Goal: Information Seeking & Learning: Find specific fact

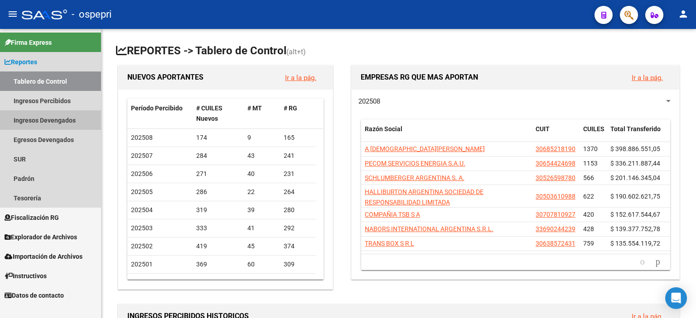
click at [54, 120] on link "Ingresos Devengados" at bounding box center [50, 120] width 101 height 19
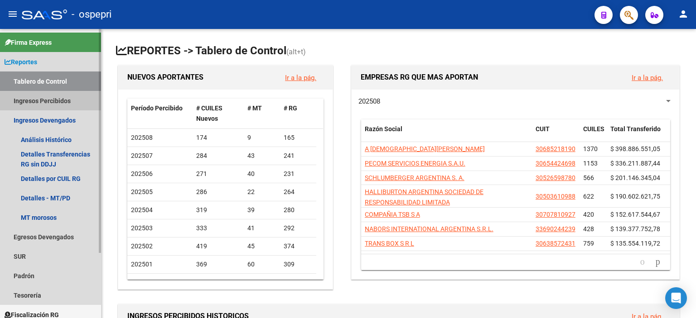
click at [32, 98] on link "Ingresos Percibidos" at bounding box center [50, 100] width 101 height 19
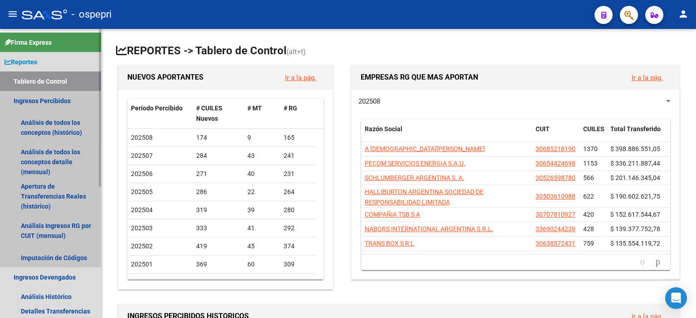
click at [32, 98] on link "Ingresos Percibidos" at bounding box center [50, 100] width 101 height 19
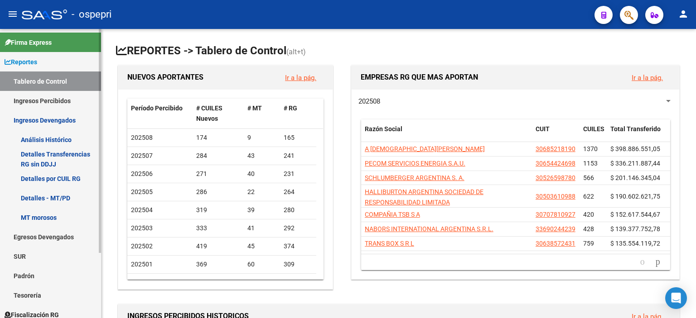
click at [36, 103] on link "Ingresos Percibidos" at bounding box center [50, 100] width 101 height 19
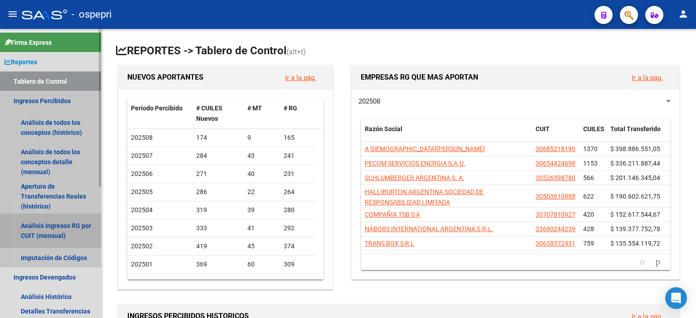
click at [45, 230] on link "Análisis Ingresos RG por CUIT (mensual)" at bounding box center [50, 231] width 101 height 34
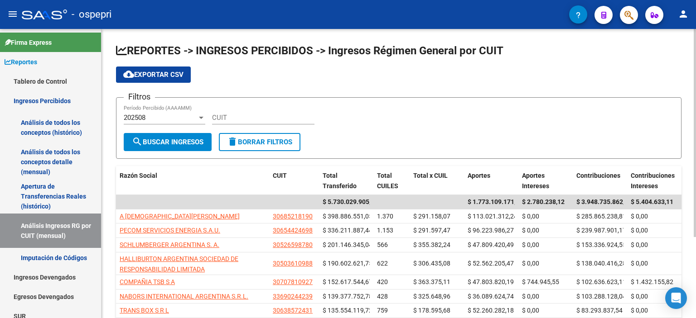
click at [382, 119] on div "Filtros 202508 Período Percibido (AAAAMM) CUIT" at bounding box center [399, 119] width 550 height 28
drag, startPoint x: 417, startPoint y: 103, endPoint x: 460, endPoint y: 112, distance: 43.9
click at [417, 103] on form "Filtros 202508 Período Percibido (AAAAMM) CUIT search Buscar Ingresos delete Bo…" at bounding box center [398, 128] width 565 height 62
click at [478, 113] on div "Filtros 202508 Período Percibido (AAAAMM) CUIT" at bounding box center [399, 119] width 550 height 28
click at [236, 117] on input "CUIT" at bounding box center [263, 118] width 102 height 8
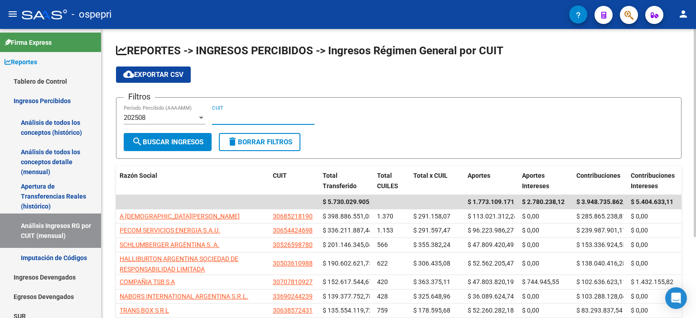
click at [231, 120] on input "CUIT" at bounding box center [263, 118] width 102 height 8
paste input "30-59553555-3"
drag, startPoint x: 170, startPoint y: 144, endPoint x: 199, endPoint y: 162, distance: 34.0
click at [170, 144] on span "search Buscar Ingresos" at bounding box center [168, 142] width 72 height 8
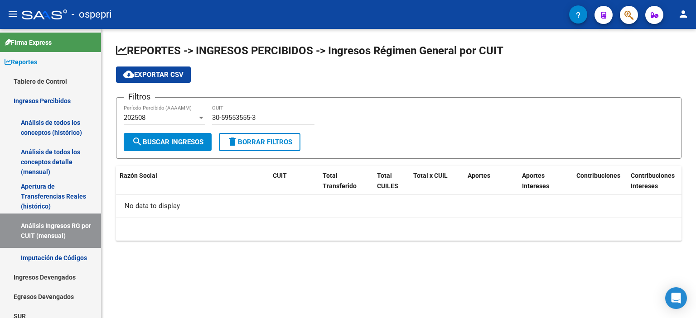
click at [196, 122] on div "202508 Período Percibido (AAAAMM)" at bounding box center [165, 114] width 82 height 19
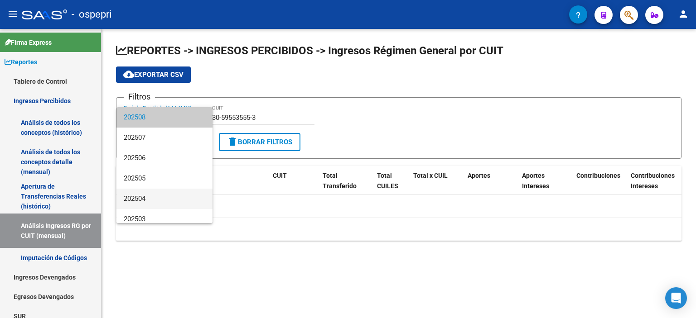
click at [161, 192] on span "202504" at bounding box center [165, 199] width 82 height 20
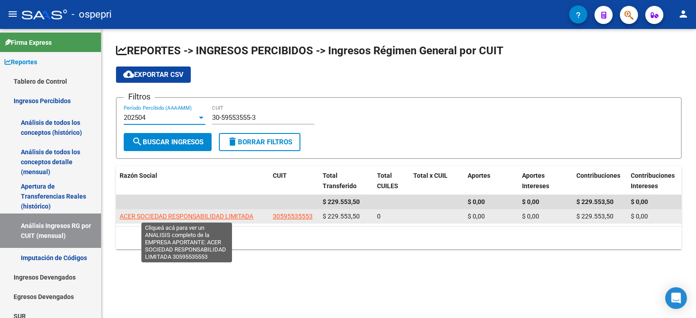
click at [161, 213] on span "ACER SOCIEDAD RESPONSABILIDAD LIMITADA" at bounding box center [187, 216] width 134 height 7
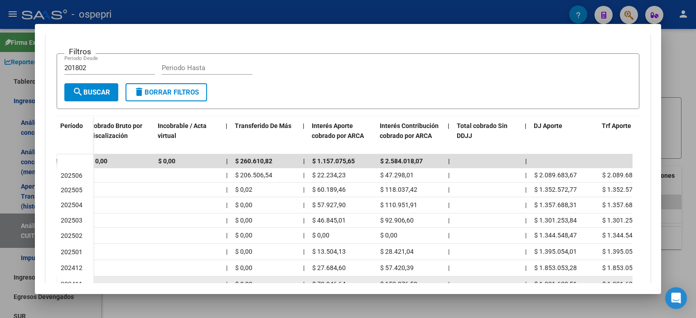
scroll to position [269, 0]
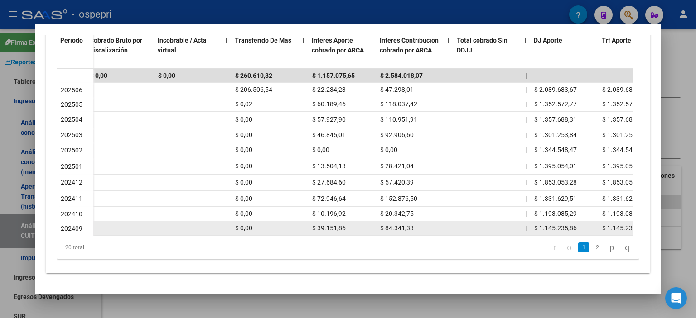
click at [361, 229] on div "| $ 3.612.314,60 $ 3.612.314,60 | | $ 0,00 | $ 39.151,86 $ 84.341,33 | | $ 1.14…" at bounding box center [261, 228] width 1083 height 14
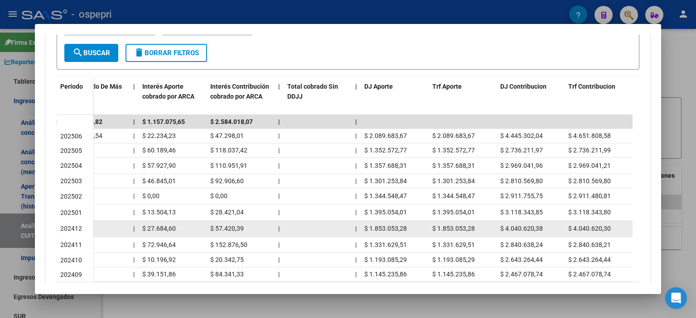
scroll to position [178, 0]
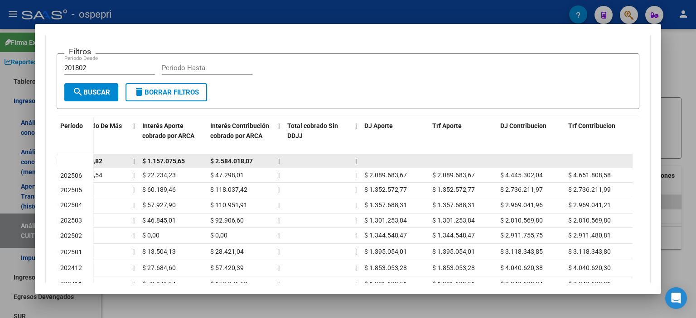
drag, startPoint x: 78, startPoint y: 168, endPoint x: 92, endPoint y: 157, distance: 17.5
click at [80, 168] on datatable-body-cell "202506" at bounding box center [75, 175] width 36 height 14
click at [92, 154] on datatable-body-cell "$ 260.610,82" at bounding box center [96, 161] width 68 height 14
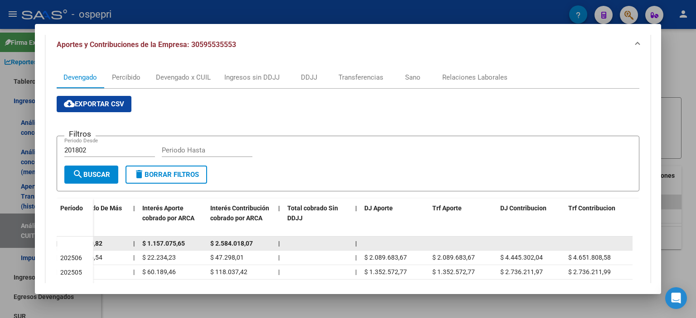
scroll to position [87, 0]
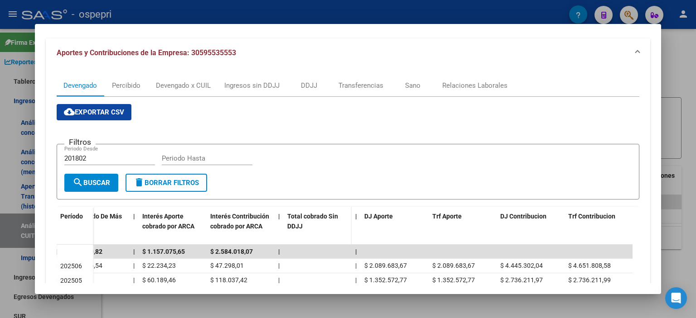
drag, startPoint x: 350, startPoint y: 248, endPoint x: 333, endPoint y: 240, distance: 18.2
click at [348, 246] on datatable-body-cell at bounding box center [318, 252] width 68 height 14
click at [230, 241] on datatable-header-cell "Interés Contribución cobrado por ARCA" at bounding box center [241, 227] width 68 height 40
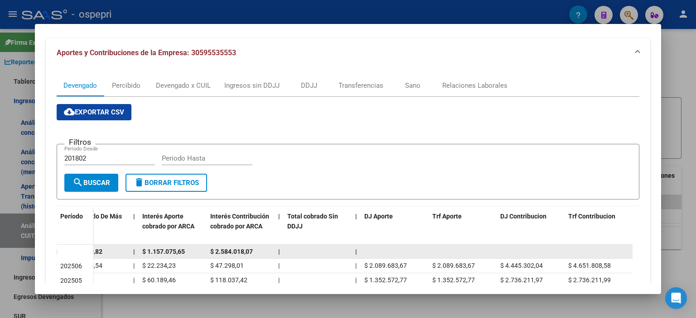
click at [232, 248] on span "$ 2.584.018,07" at bounding box center [231, 251] width 43 height 7
drag, startPoint x: 234, startPoint y: 247, endPoint x: 247, endPoint y: 245, distance: 13.7
click at [236, 248] on span "$ 2.584.018,07" at bounding box center [231, 251] width 43 height 7
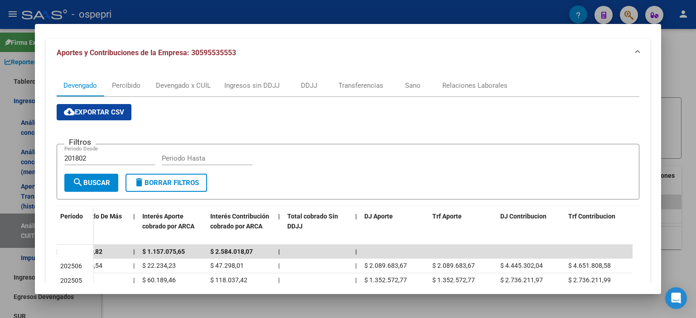
click at [676, 115] on div at bounding box center [348, 159] width 696 height 318
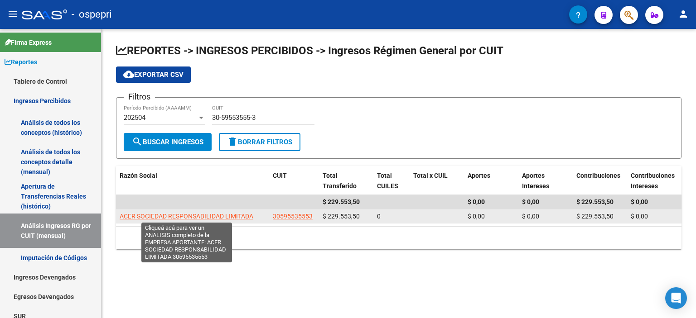
click at [211, 214] on span "ACER SOCIEDAD RESPONSABILIDAD LIMITADA" at bounding box center [187, 216] width 134 height 7
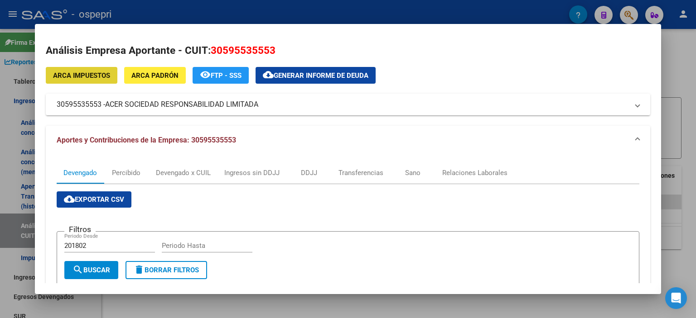
scroll to position [181, 0]
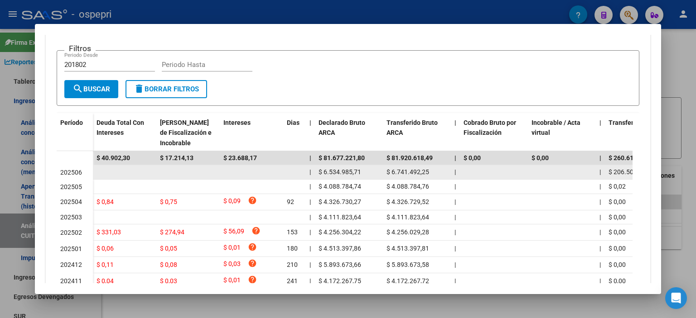
click at [382, 168] on datatable-body-cell "$ 6.534.985,71" at bounding box center [349, 172] width 68 height 14
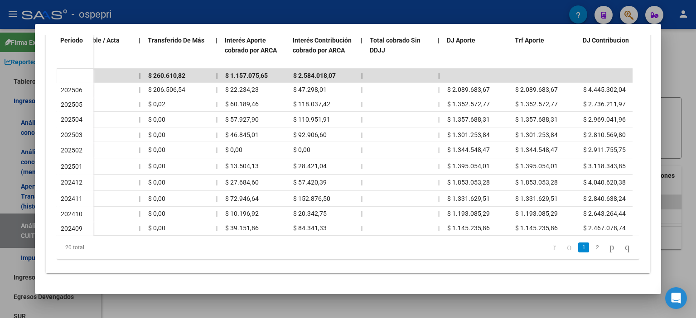
scroll to position [0, 481]
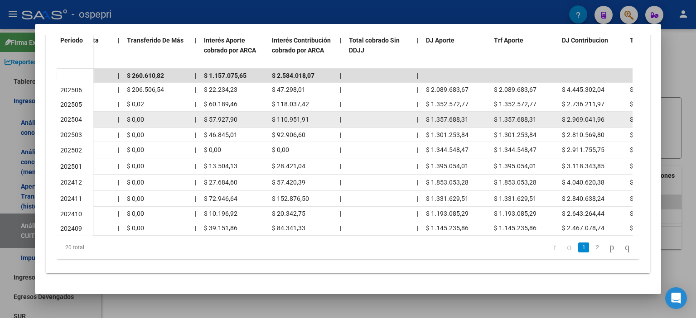
click at [429, 119] on div "$ 1.357.688,31" at bounding box center [456, 120] width 61 height 10
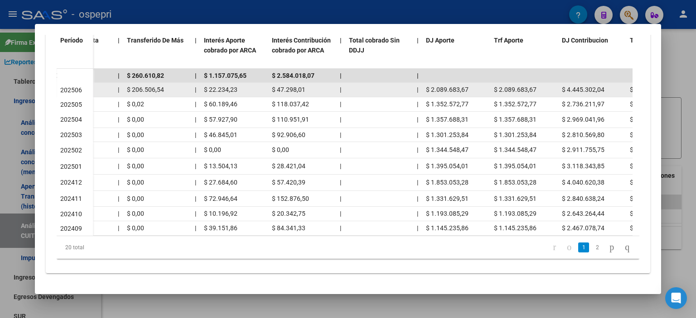
drag, startPoint x: 461, startPoint y: 84, endPoint x: 446, endPoint y: 85, distance: 15.0
click at [446, 86] on span "$ 2.089.683,67" at bounding box center [447, 89] width 43 height 7
drag, startPoint x: 465, startPoint y: 84, endPoint x: 433, endPoint y: 84, distance: 31.7
click at [433, 86] on span "$ 2.089.683,67" at bounding box center [447, 89] width 43 height 7
drag, startPoint x: 470, startPoint y: 85, endPoint x: 419, endPoint y: 86, distance: 50.7
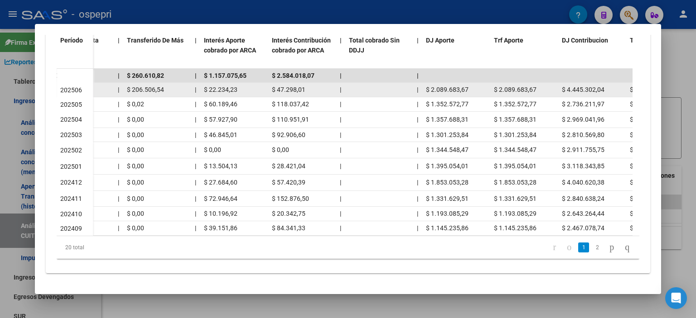
click at [419, 86] on div "| $ 6.534.985,71 $ 6.741.492,25 | | $ 206.506,54 | $ 22.234,23 $ 47.298,01 | | …" at bounding box center [152, 90] width 1083 height 14
copy div "$ 2.089.683,67"
drag, startPoint x: 604, startPoint y: 83, endPoint x: 561, endPoint y: 84, distance: 43.0
click at [561, 84] on datatable-body-cell "$ 4.445.302,04" at bounding box center [592, 90] width 68 height 14
copy span "$ 4.445.302,04"
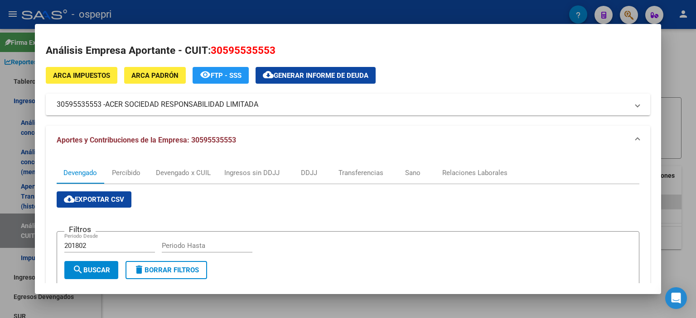
scroll to position [0, 0]
drag, startPoint x: 420, startPoint y: 105, endPoint x: 576, endPoint y: 116, distance: 155.7
click at [433, 109] on mat-panel-title "30595535553 - ACER SOCIEDAD RESPONSABILIDAD LIMITADA" at bounding box center [343, 104] width 572 height 11
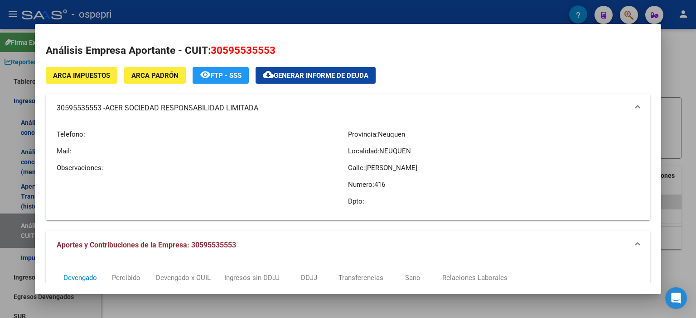
click at [674, 90] on div at bounding box center [348, 159] width 696 height 318
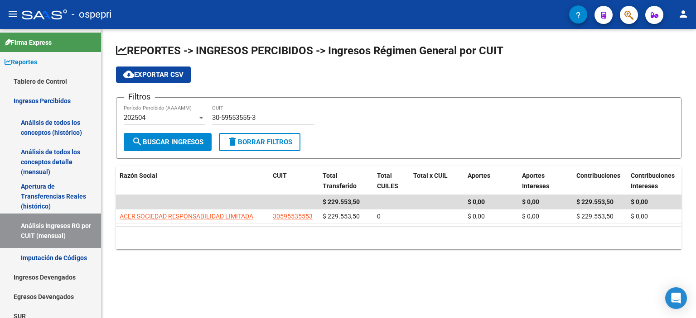
click at [350, 137] on form "Filtros 202504 Período Percibido (AAAAMM) 30-59553555-3 CUIT search Buscar Ingr…" at bounding box center [398, 128] width 565 height 62
click at [303, 162] on div "REPORTES -> INGRESOS PERCIBIDOS -> Ingresos Régimen General por CUIT cloud_down…" at bounding box center [398, 146] width 565 height 206
click at [448, 107] on div "Filtros 202504 Período Percibido (AAAAMM) 30-59553555-3 CUIT" at bounding box center [399, 119] width 550 height 28
click at [604, 123] on div "Filtros 202504 Período Percibido (AAAAMM) 30-59553555-3 CUIT" at bounding box center [399, 119] width 550 height 28
click at [237, 118] on input "30-59553555-3" at bounding box center [263, 118] width 102 height 8
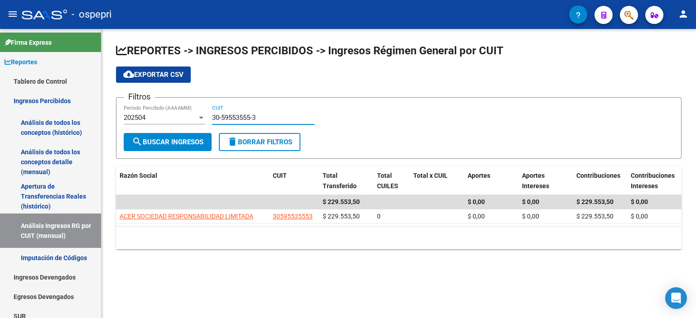
paste input "069-1"
click at [181, 148] on button "search Buscar Ingresos" at bounding box center [168, 142] width 88 height 18
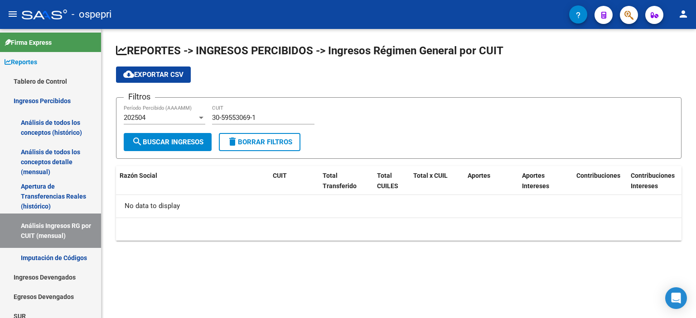
click at [181, 111] on div "202504 Período Percibido (AAAAMM)" at bounding box center [165, 114] width 82 height 19
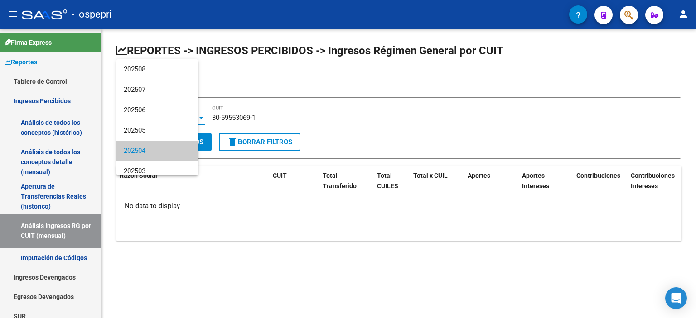
scroll to position [34, 0]
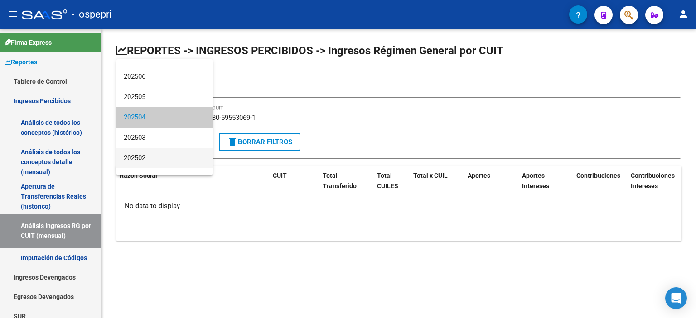
click at [166, 150] on span "202502" at bounding box center [165, 158] width 82 height 20
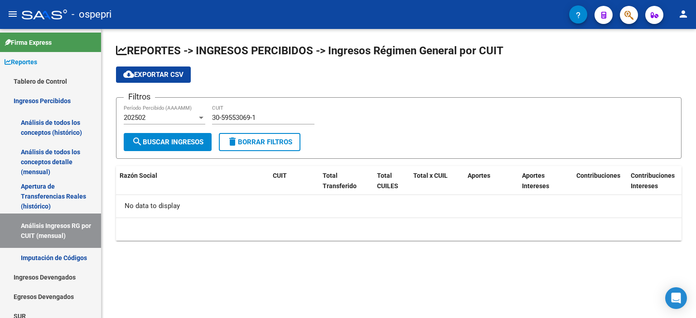
drag, startPoint x: 616, startPoint y: 115, endPoint x: 355, endPoint y: 121, distance: 261.4
click at [615, 115] on div "Filtros 202502 Período Percibido (AAAAMM) 30-59553069-1 CUIT" at bounding box center [399, 119] width 550 height 28
click at [221, 111] on div "30-59553069-1 CUIT" at bounding box center [263, 114] width 102 height 19
click at [222, 115] on input "30-59553069-1" at bounding box center [263, 118] width 102 height 8
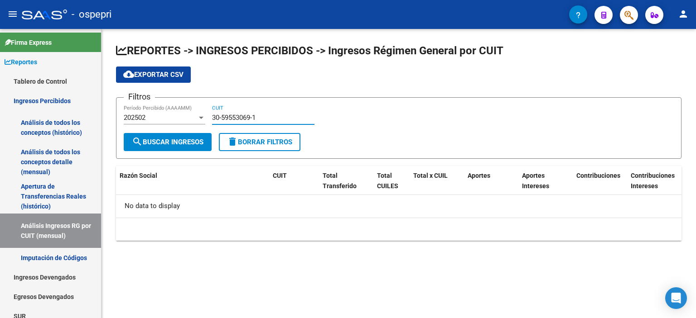
click at [222, 115] on input "30-59553069-1" at bounding box center [263, 118] width 102 height 8
paste input "69198535-7"
type input "30-69198535-7"
drag, startPoint x: 197, startPoint y: 135, endPoint x: 251, endPoint y: 157, distance: 58.0
click at [202, 135] on button "search Buscar Ingresos" at bounding box center [168, 142] width 88 height 18
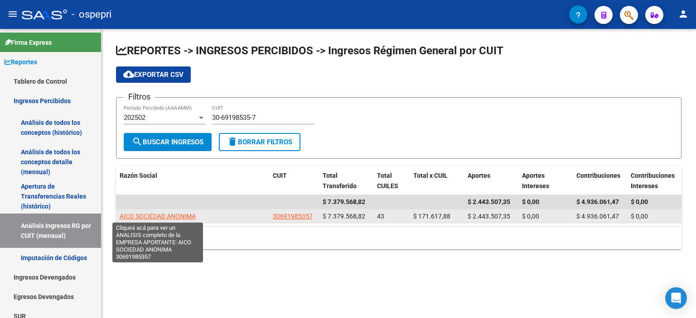
click at [173, 217] on span "AICO SOCIEDAD ANONIMA" at bounding box center [158, 216] width 76 height 7
type textarea "30691985357"
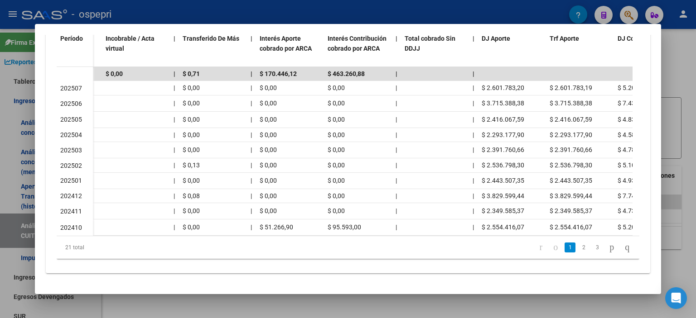
scroll to position [0, 543]
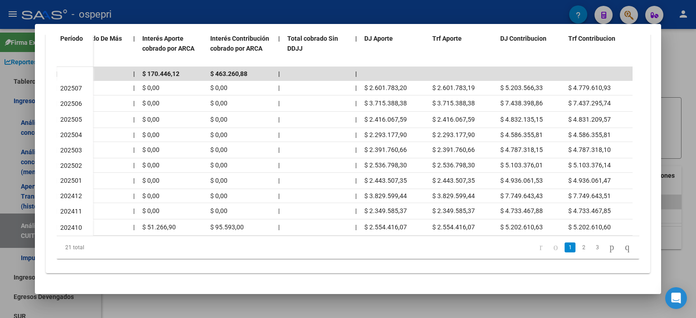
click at [684, 101] on div at bounding box center [348, 159] width 696 height 318
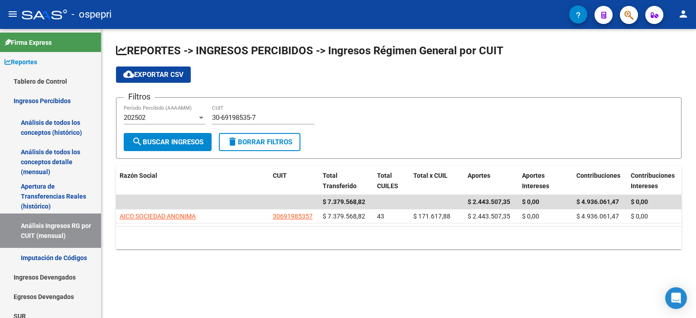
click at [437, 77] on div "cloud_download Exportar CSV" at bounding box center [398, 75] width 565 height 16
click at [319, 124] on div "Filtros 202502 Período Percibido (AAAAMM) 30-69198535-7 CUIT" at bounding box center [399, 119] width 550 height 28
click at [585, 101] on form "Filtros 202502 Período Percibido (AAAAMM) 30-69198535-7 CUIT search Buscar Ingr…" at bounding box center [398, 128] width 565 height 62
click at [230, 118] on input "30-69198535-7" at bounding box center [263, 118] width 102 height 8
click at [232, 118] on input "30-69198535-7" at bounding box center [263, 118] width 102 height 8
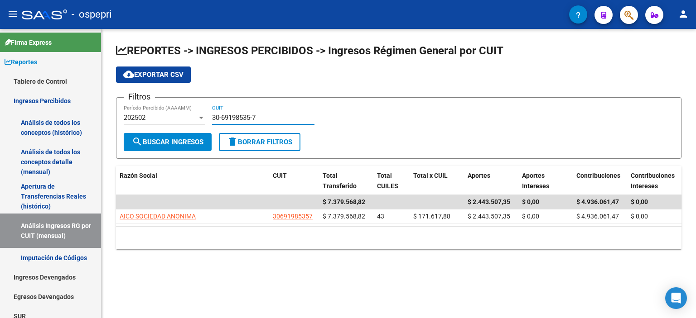
click at [232, 118] on input "30-69198535-7" at bounding box center [263, 118] width 102 height 8
paste input "71422823-0"
type input "30-71422823-0"
click at [181, 136] on button "search Buscar Ingresos" at bounding box center [168, 142] width 88 height 18
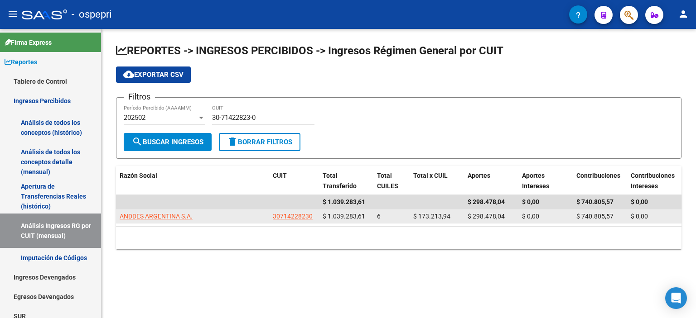
click at [169, 220] on app-link-go-to "ANDDES ARGENTINA S.A." at bounding box center [156, 217] width 73 height 10
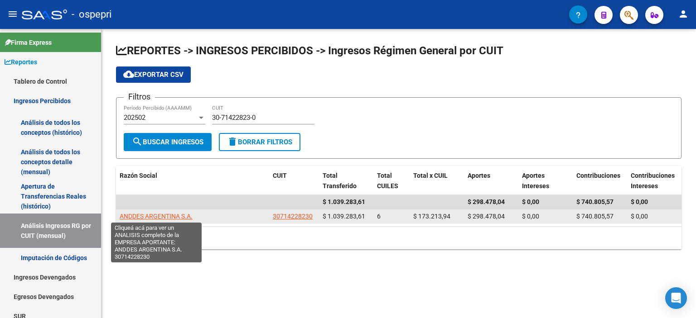
click at [173, 214] on span "ANDDES ARGENTINA S.A." at bounding box center [156, 216] width 73 height 7
type textarea "30714228230"
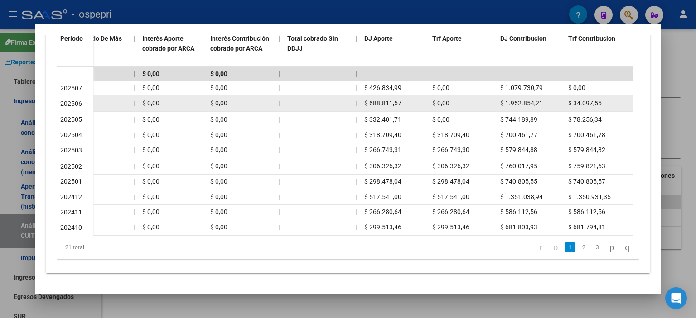
click at [485, 98] on div "$ 0,00" at bounding box center [462, 103] width 61 height 10
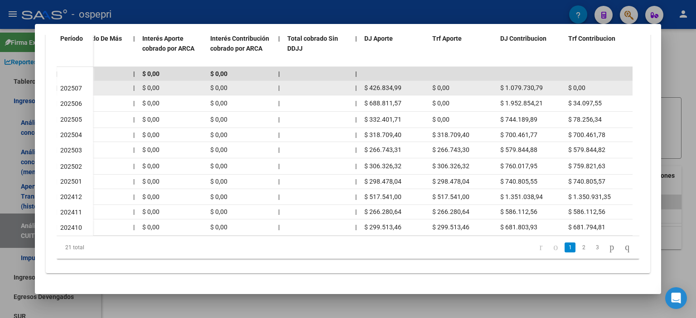
drag, startPoint x: 401, startPoint y: 83, endPoint x: 366, endPoint y: 83, distance: 35.3
click at [366, 83] on div "$ 426.834,99" at bounding box center [394, 88] width 61 height 10
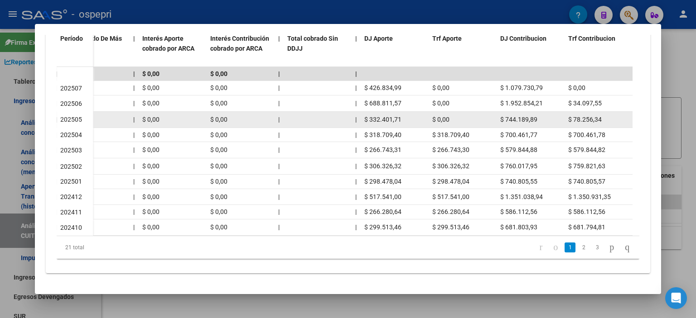
copy span "426.834,99"
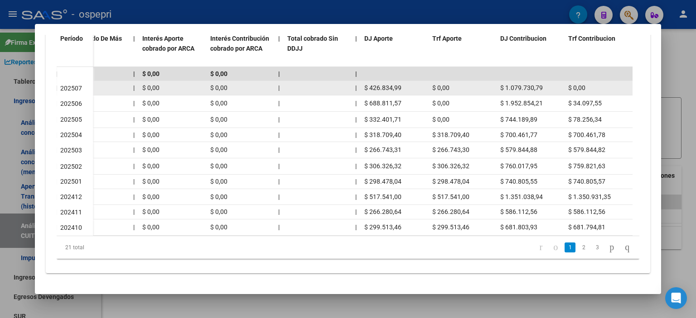
drag, startPoint x: 542, startPoint y: 83, endPoint x: 503, endPoint y: 85, distance: 38.5
click at [503, 85] on div "$ 1.079.730,79" at bounding box center [530, 88] width 61 height 10
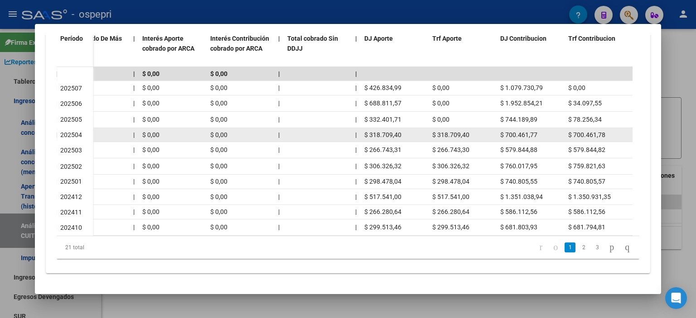
copy span "1.079.730,79"
